Goal: Transaction & Acquisition: Purchase product/service

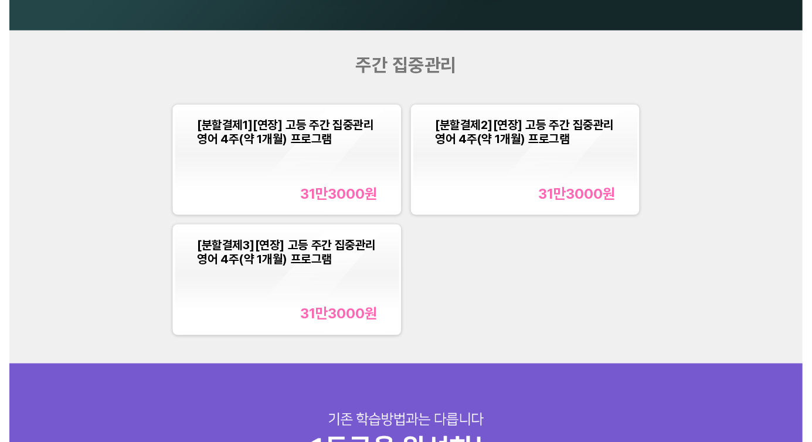
scroll to position [1220, 0]
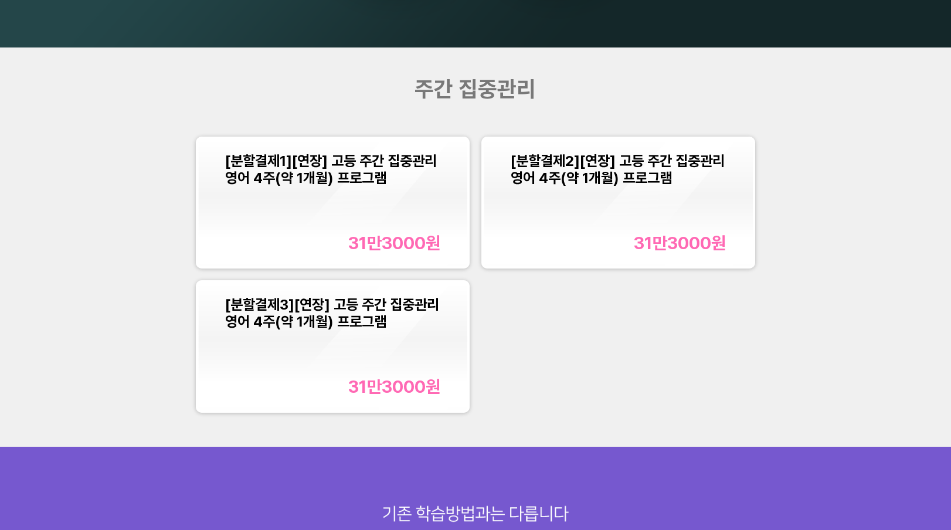
click at [458, 239] on div "[분할결제1][연장] 고등 주간 집중관리 영어 4주(약 1개월) 프로그램 31만3000 원" at bounding box center [332, 203] width 269 height 128
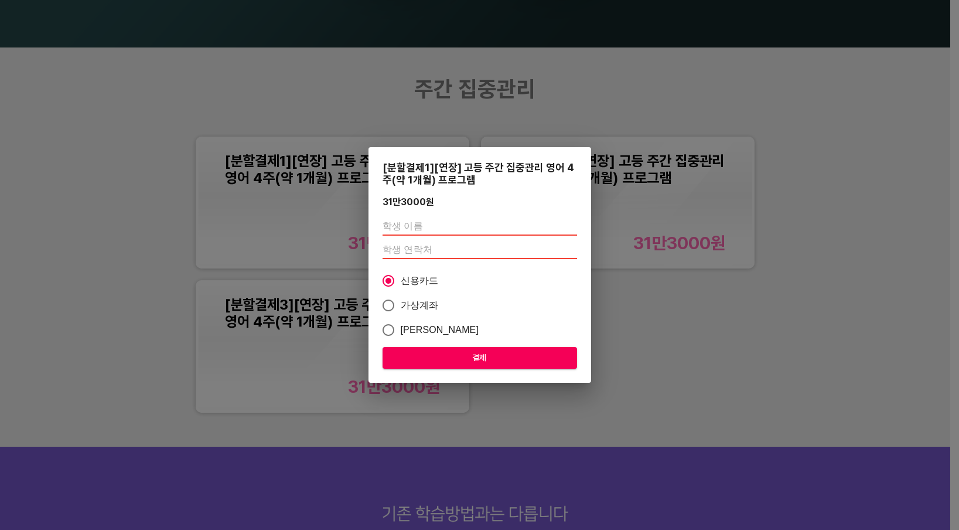
click at [455, 228] on input "text" at bounding box center [480, 226] width 195 height 19
click at [404, 249] on input "number" at bounding box center [480, 249] width 195 height 19
click at [404, 232] on input "text" at bounding box center [480, 226] width 195 height 19
click at [773, 288] on div "[분할결제1][연장] 고등 주간 집중관리 영어 4주(약 1개월) 프로그램 31만3000 원 신용카드 가상계좌 카카오페이 결제" at bounding box center [479, 265] width 959 height 530
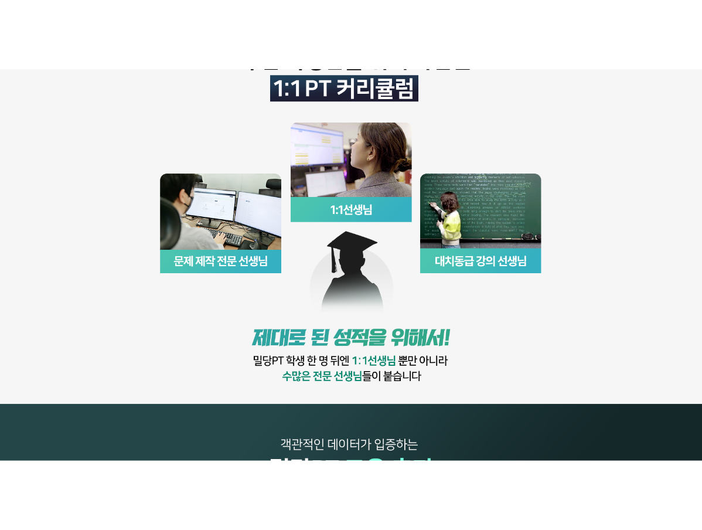
scroll to position [457, 0]
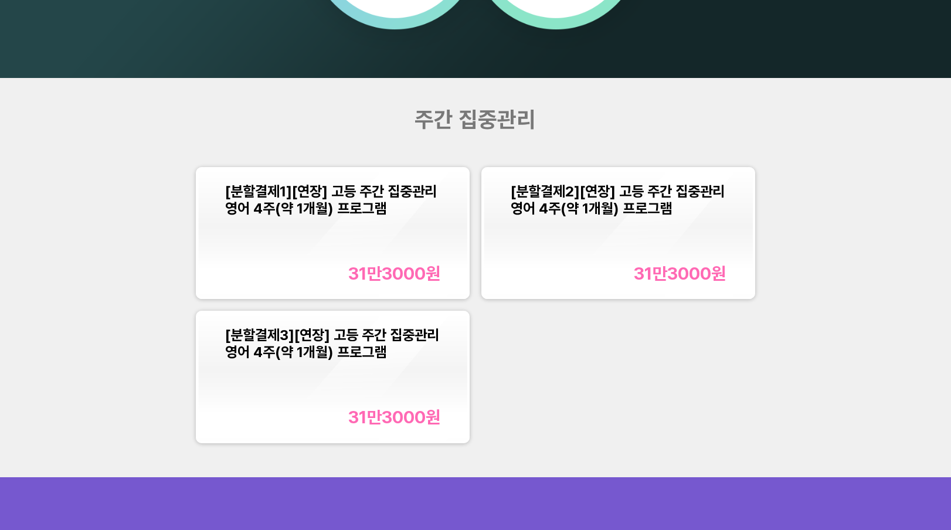
scroll to position [1199, 0]
